Goal: Navigation & Orientation: Understand site structure

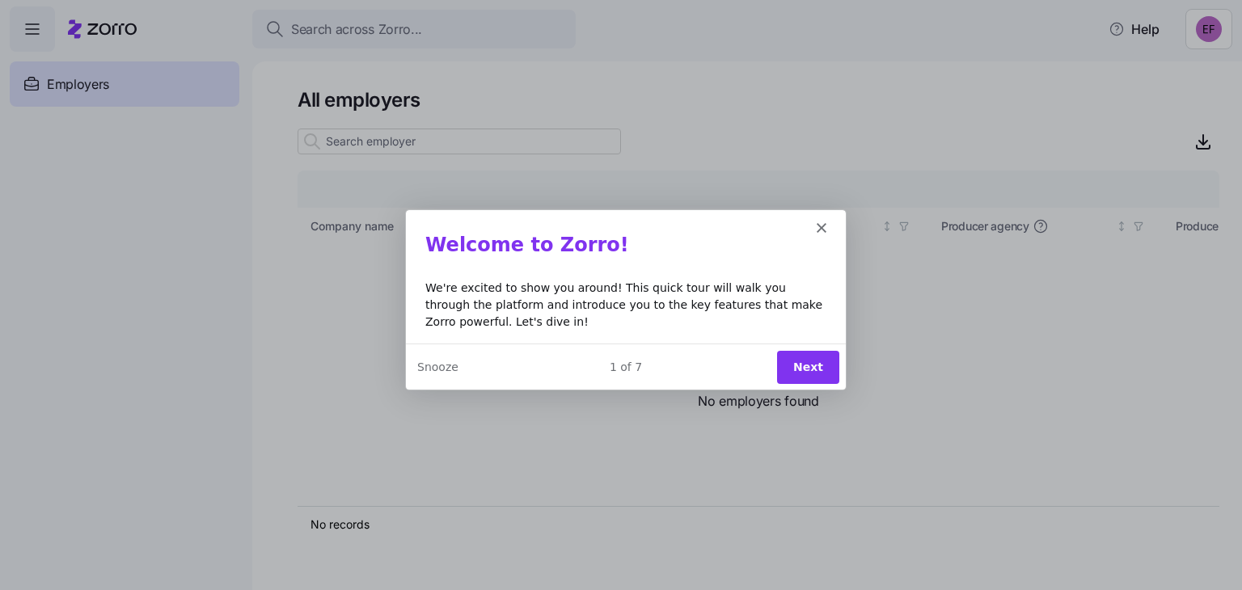
click at [820, 357] on button "Next" at bounding box center [807, 365] width 62 height 33
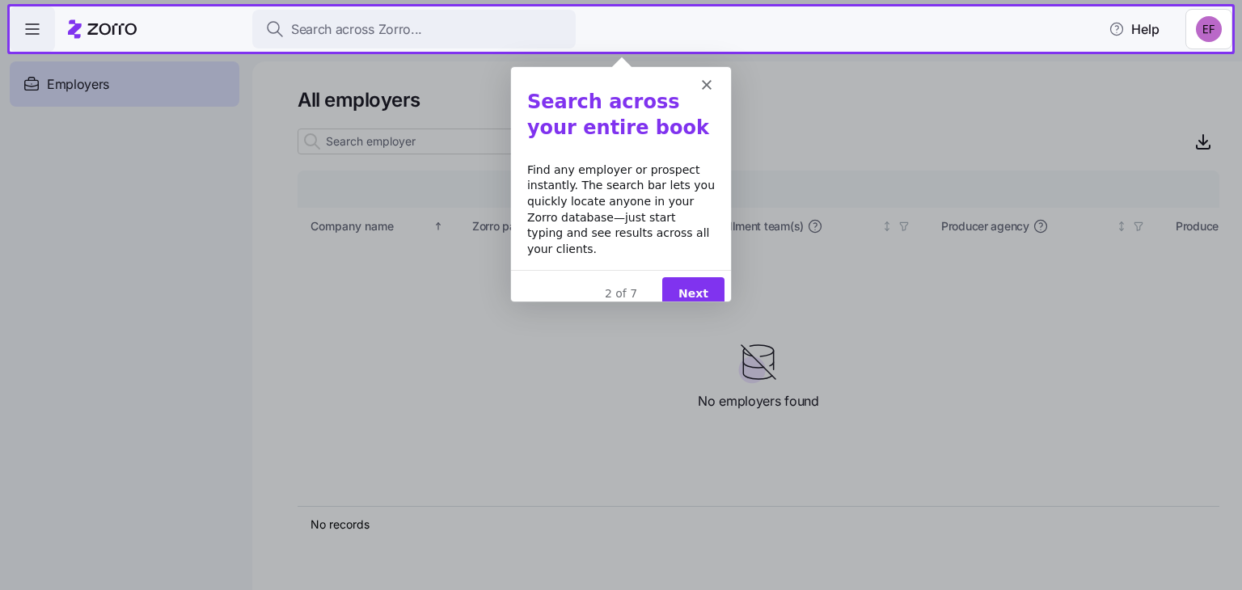
click at [695, 277] on button "Next" at bounding box center [693, 293] width 62 height 33
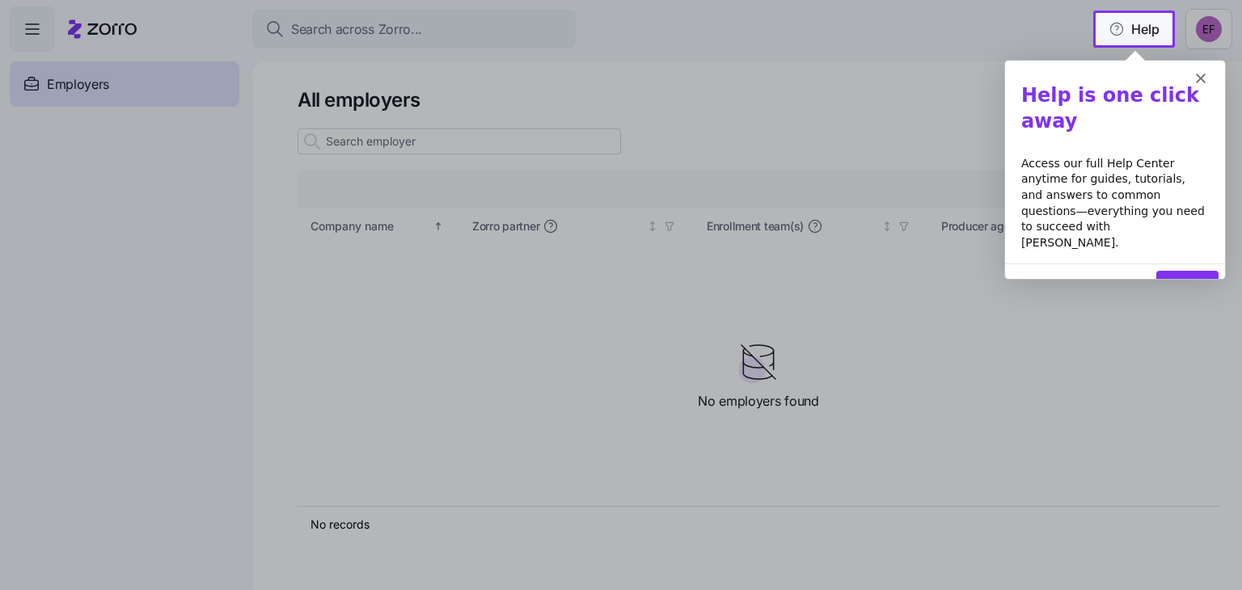
click at [1176, 270] on button "Next" at bounding box center [1187, 286] width 62 height 33
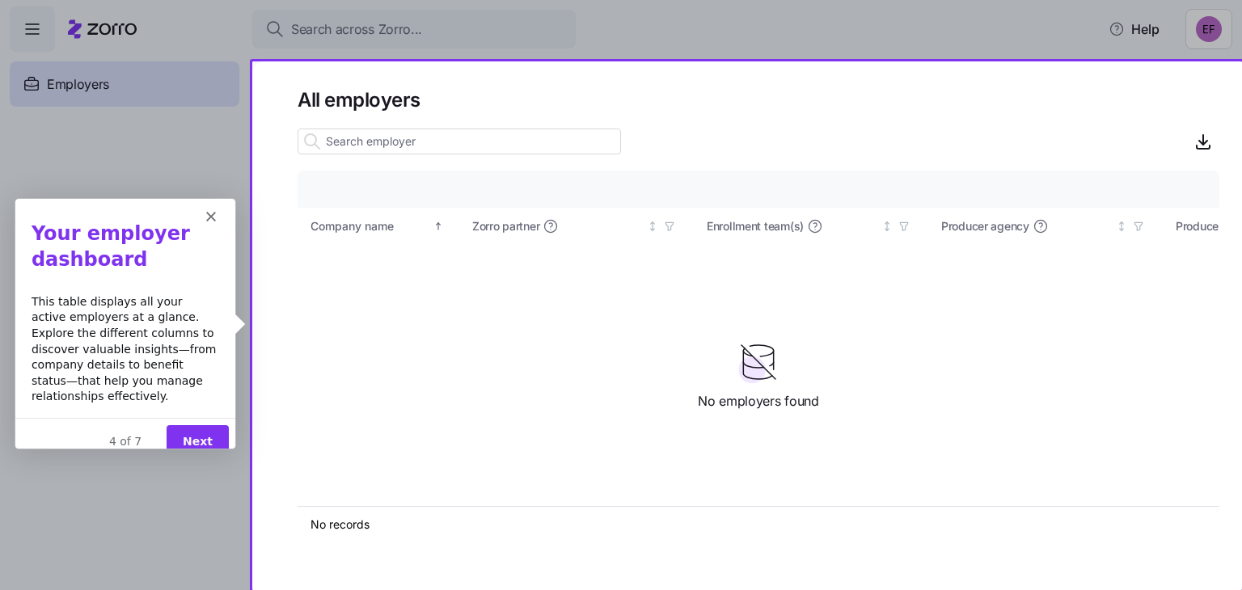
click at [194, 424] on button "Next" at bounding box center [197, 440] width 62 height 33
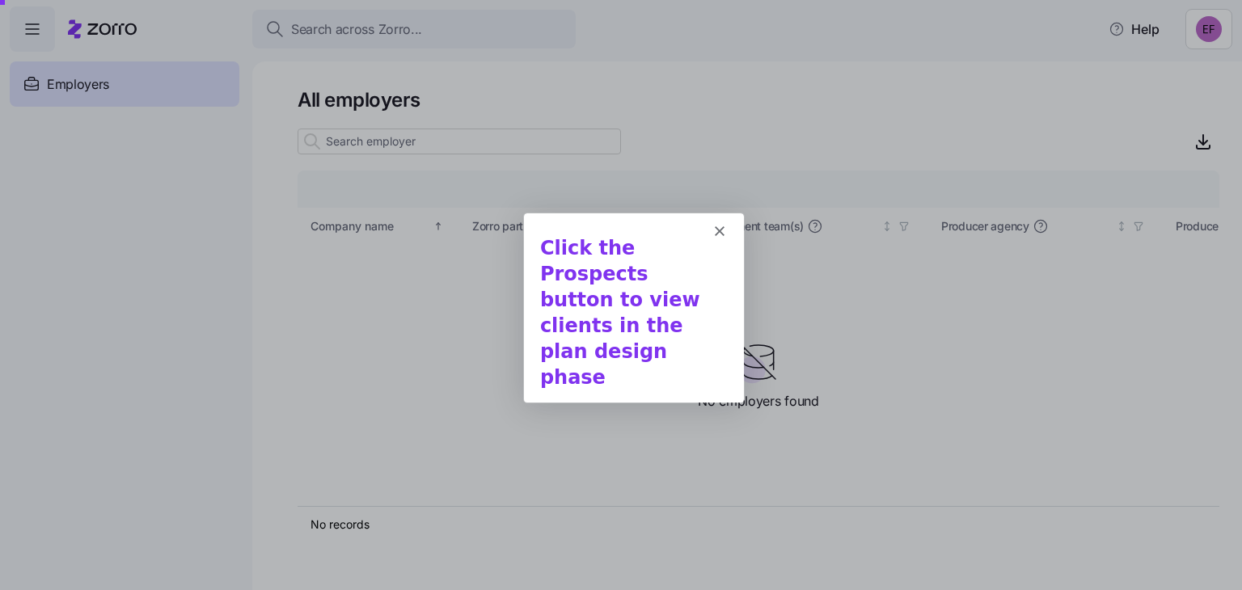
click at [629, 286] on b "Click the Prospects button to view clients in the plan design phase" at bounding box center [619, 311] width 160 height 152
click at [599, 315] on b "Click the Prospects button to view clients in the plan design phase" at bounding box center [619, 311] width 160 height 152
click at [729, 279] on div "Click the Prospects button to view clients in the plan design phase" at bounding box center [633, 323] width 220 height 177
click at [705, 356] on div "Click the Prospects button to view clients in the plan design phase" at bounding box center [633, 323] width 220 height 177
drag, startPoint x: 691, startPoint y: 382, endPoint x: 739, endPoint y: 348, distance: 59.2
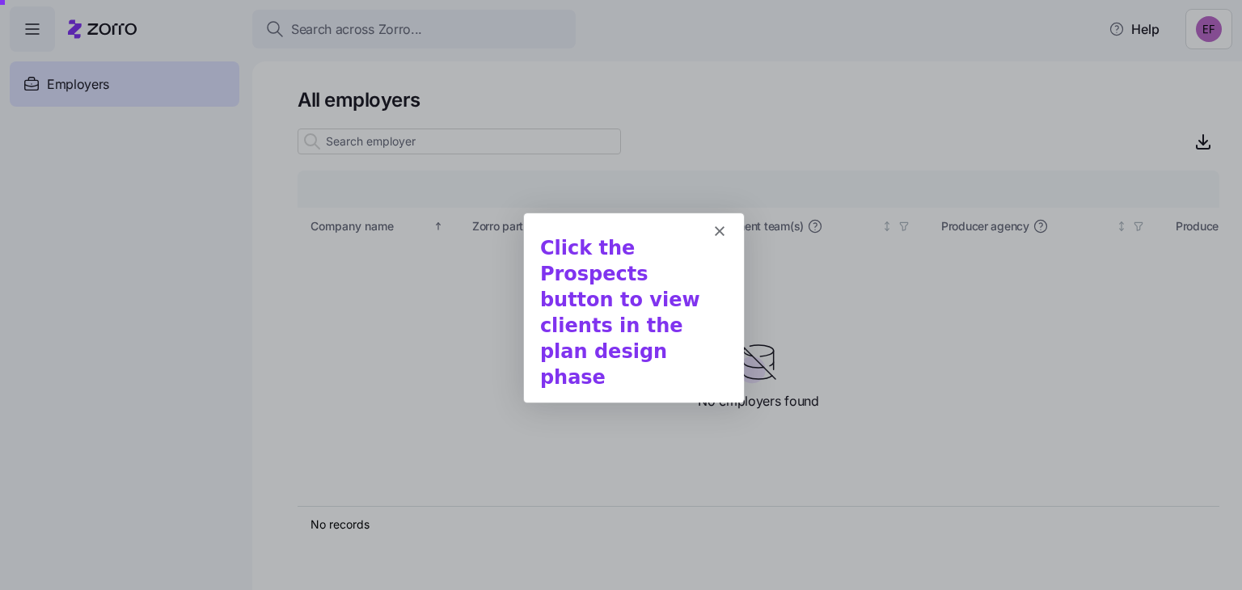
click at [694, 425] on div "5 of 7" at bounding box center [633, 433] width 220 height 17
click at [738, 302] on div "Click the Prospects button to view clients in the plan design phase" at bounding box center [633, 323] width 220 height 177
click at [653, 270] on h1 "Click the Prospects button to view clients in the plan design phase" at bounding box center [633, 317] width 188 height 164
click at [595, 274] on b "Click the Prospects button to view clients in the plan design phase" at bounding box center [619, 311] width 160 height 152
click at [547, 271] on b "Click the Prospects button to view clients in the plan design phase" at bounding box center [619, 311] width 160 height 152
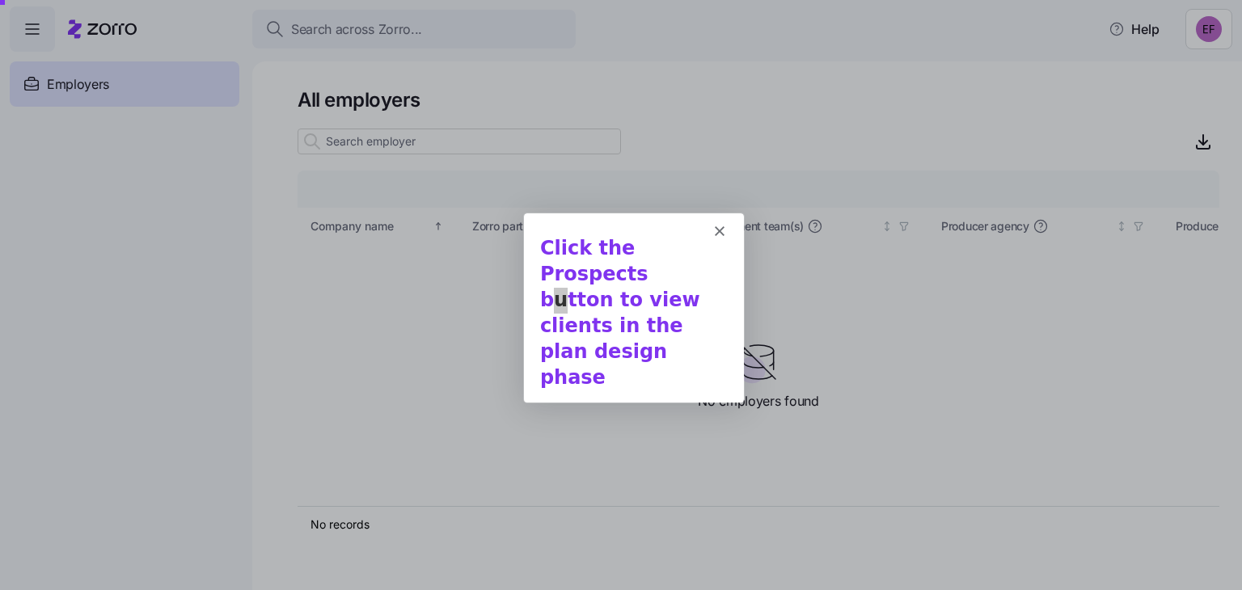
drag, startPoint x: 300, startPoint y: 321, endPoint x: 307, endPoint y: 312, distance: 11.5
click at [300, 324] on div at bounding box center [621, 290] width 1242 height 581
click at [361, 28] on div at bounding box center [621, 290] width 1242 height 581
click at [398, 133] on div at bounding box center [621, 290] width 1242 height 581
drag, startPoint x: 473, startPoint y: 221, endPoint x: 500, endPoint y: 232, distance: 29.0
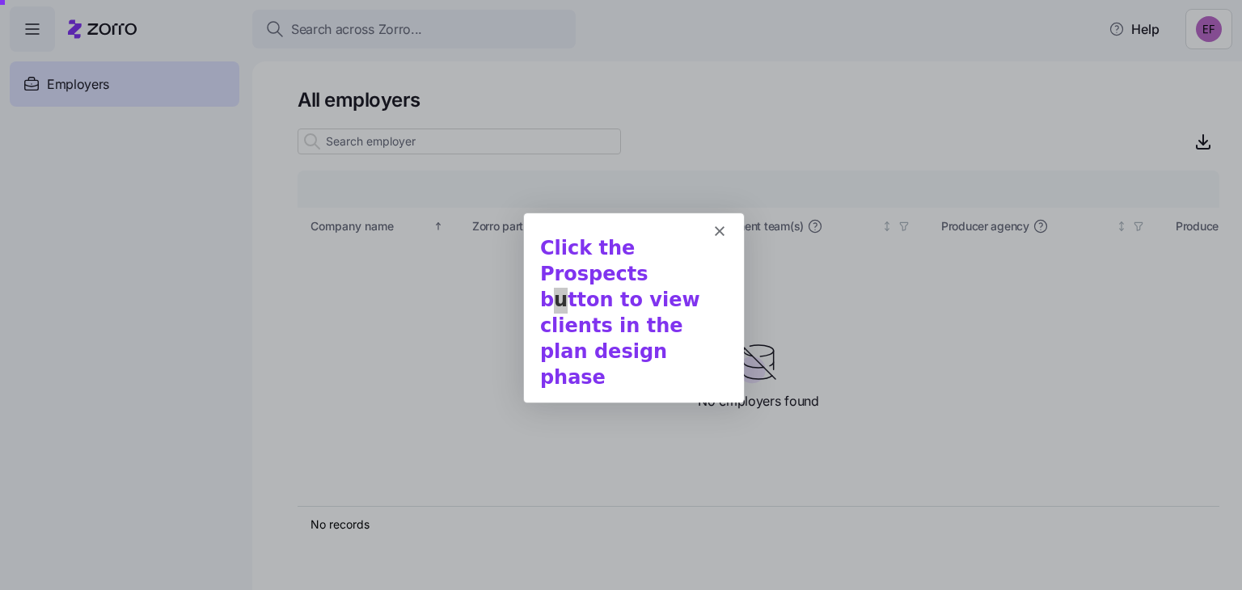
click at [472, 223] on div at bounding box center [621, 290] width 1242 height 581
click at [766, 247] on div at bounding box center [621, 290] width 1242 height 581
drag, startPoint x: 783, startPoint y: 223, endPoint x: 803, endPoint y: 227, distance: 20.6
click at [784, 222] on div at bounding box center [621, 290] width 1242 height 581
click at [624, 267] on b "Click the Prospects button to view clients in the plan design phase" at bounding box center [619, 311] width 160 height 152
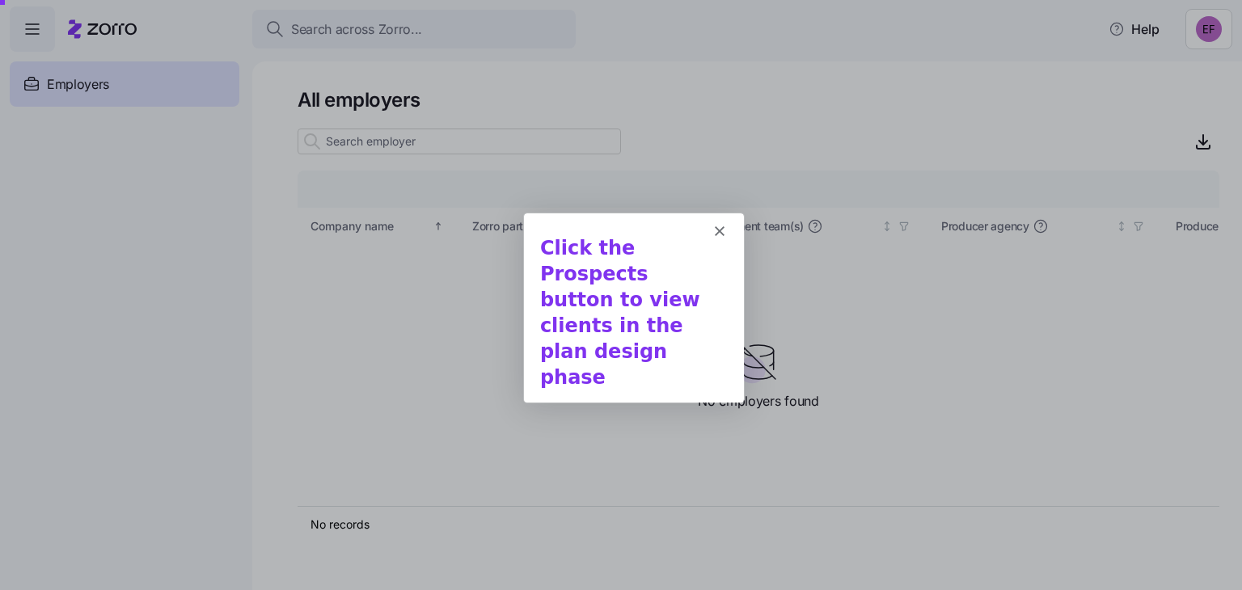
click at [716, 222] on div "Intercom messenger" at bounding box center [633, 223] width 220 height 23
click at [718, 230] on polygon "Close" at bounding box center [719, 230] width 10 height 10
